Goal: Check status: Check status

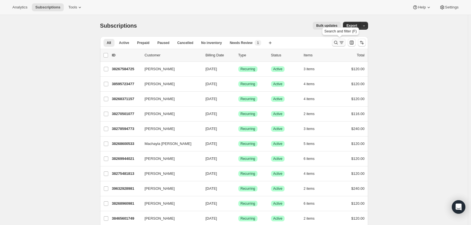
click at [337, 43] on icon "Search and filter results" at bounding box center [336, 43] width 6 height 6
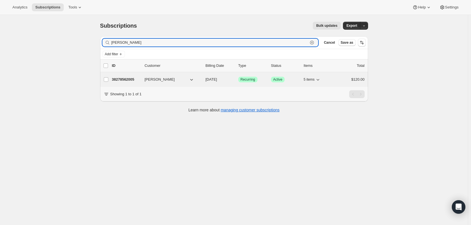
type input "[PERSON_NAME]"
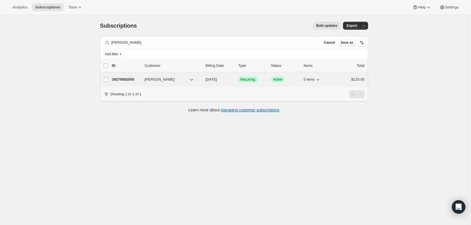
click at [118, 79] on p "38278562005" at bounding box center [126, 80] width 28 height 6
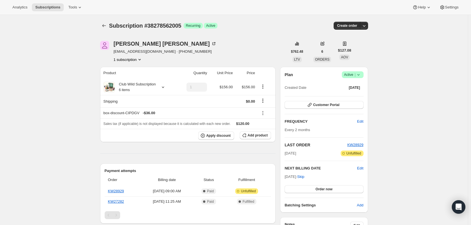
click at [361, 74] on icon at bounding box center [358, 75] width 6 height 6
click at [368, 27] on button "button" at bounding box center [364, 26] width 8 height 8
click at [330, 107] on span "Customer Portal" at bounding box center [326, 105] width 26 height 5
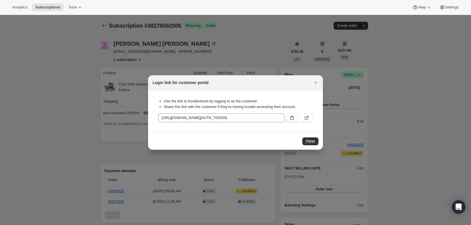
click at [292, 117] on icon ":rcd:" at bounding box center [291, 118] width 3 height 4
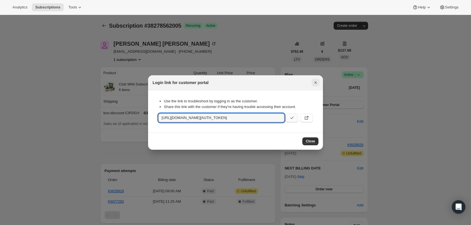
click at [313, 83] on icon "Close" at bounding box center [316, 83] width 6 height 6
